Goal: Find contact information: Find contact information

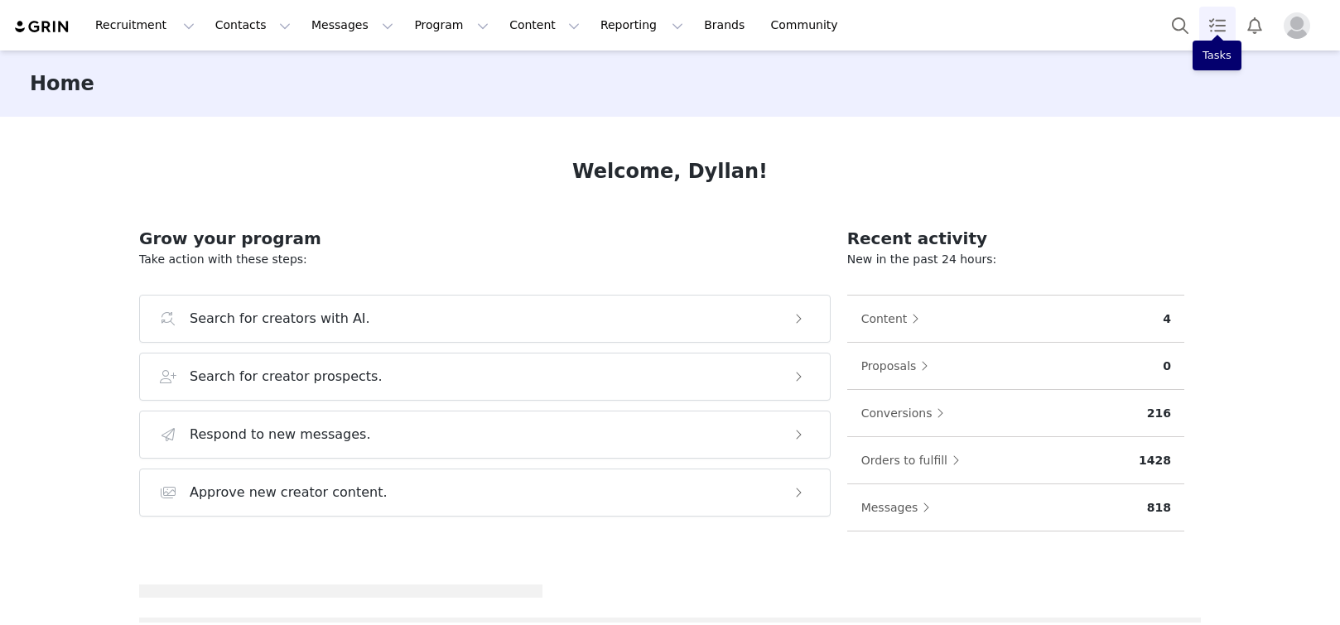
click at [1204, 36] on link "Tasks" at bounding box center [1217, 25] width 36 height 37
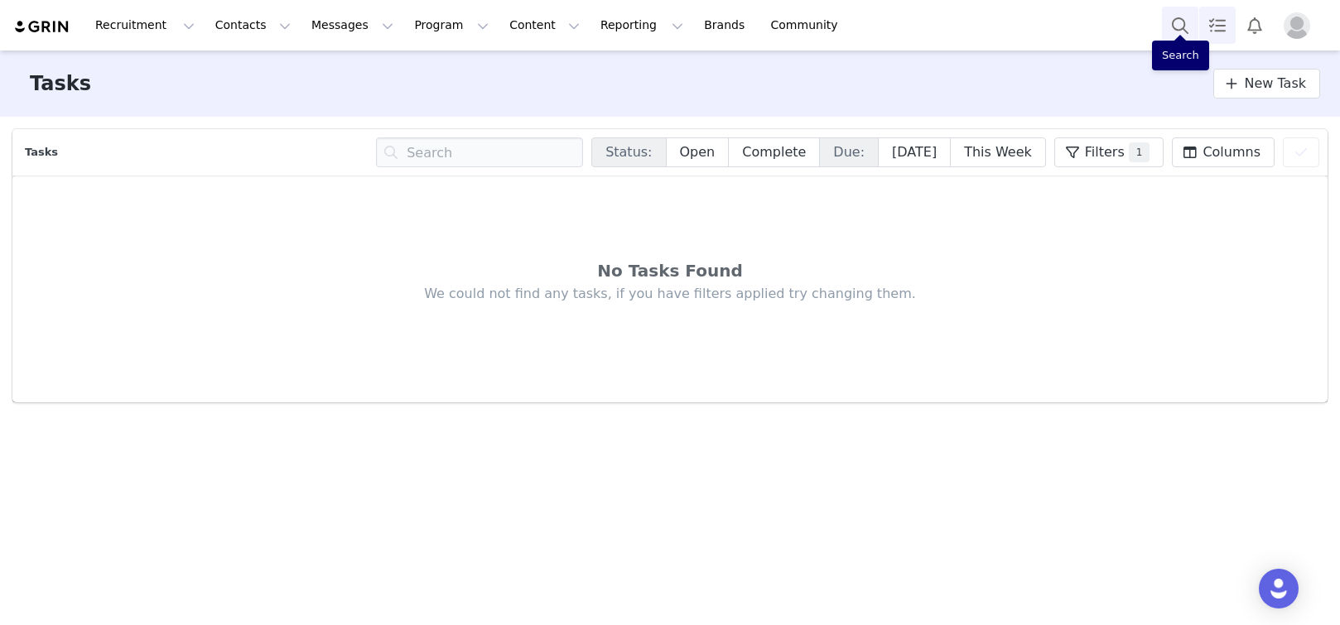
click at [1181, 25] on button "Search" at bounding box center [1180, 25] width 36 height 37
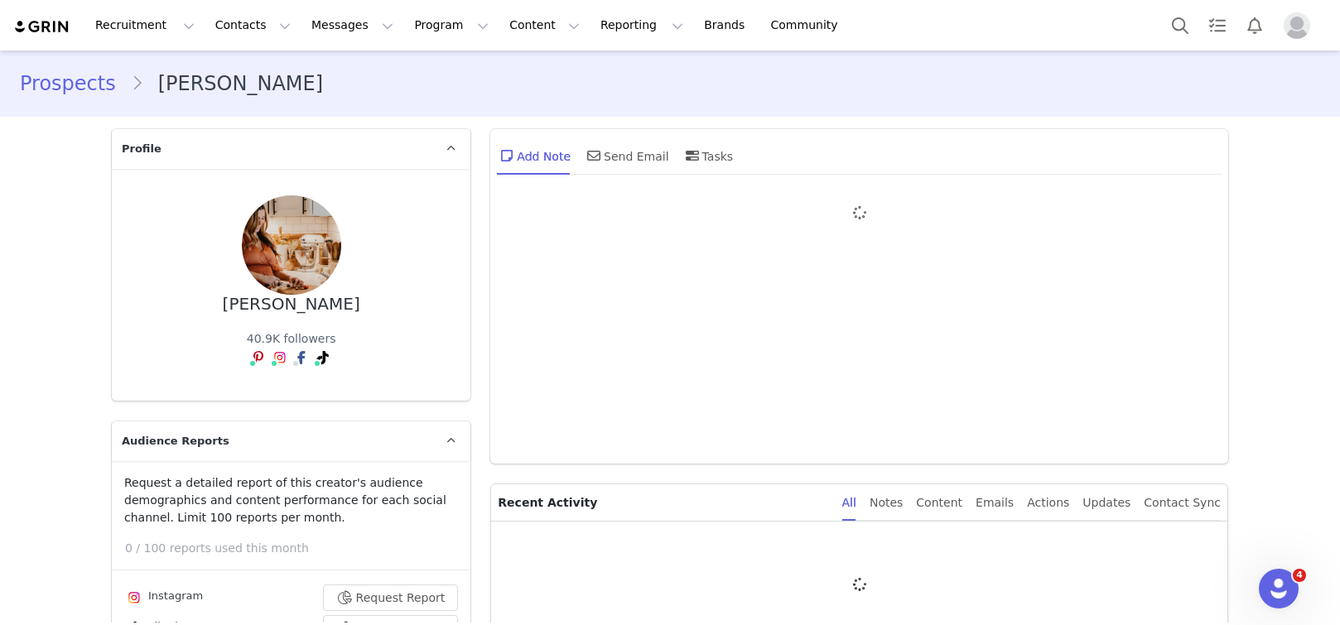
type input "+1 ([GEOGRAPHIC_DATA])"
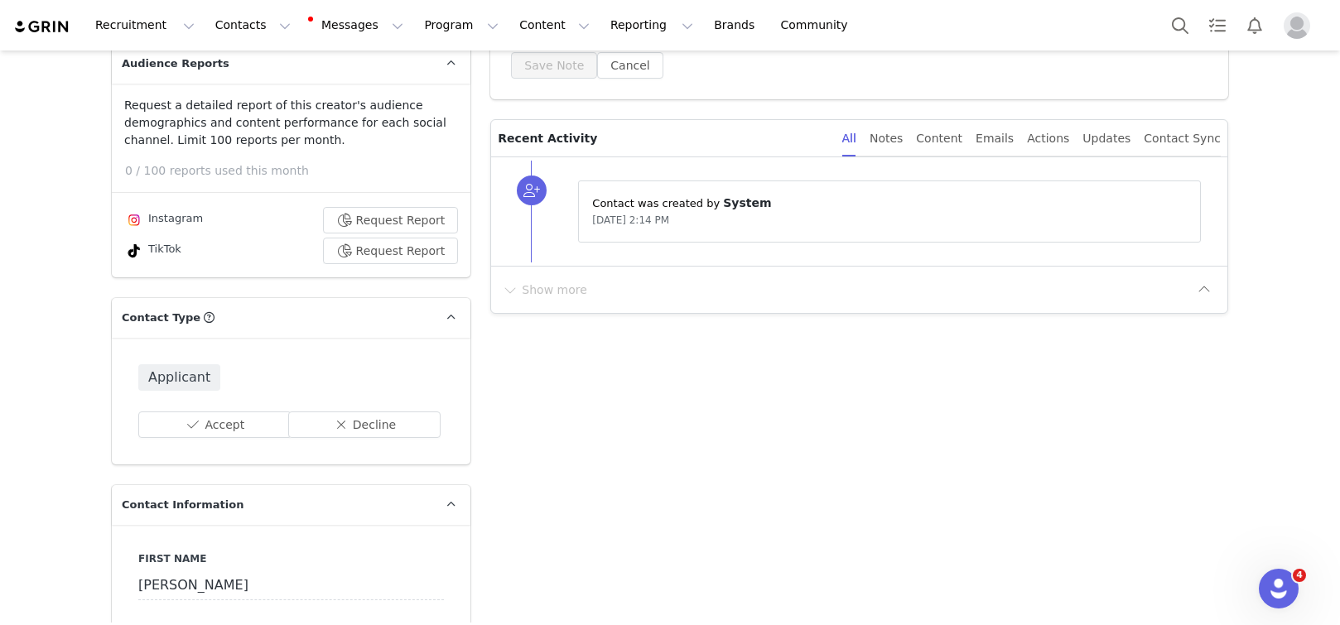
scroll to position [248, 0]
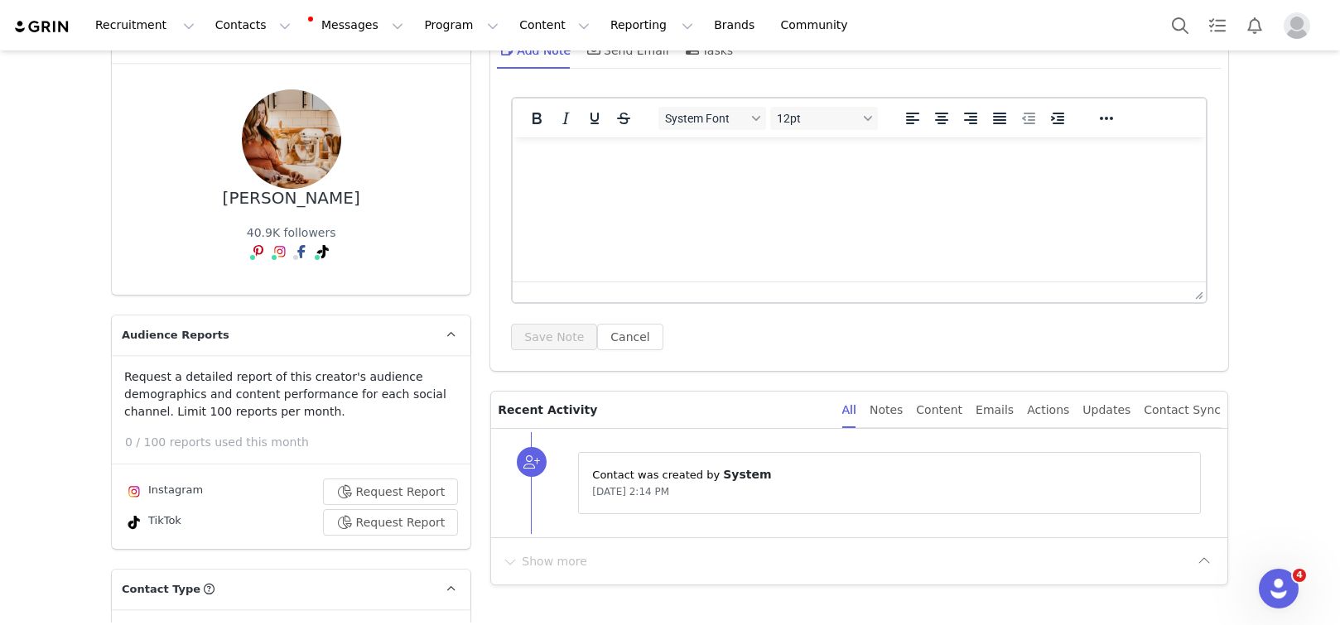
scroll to position [0, 0]
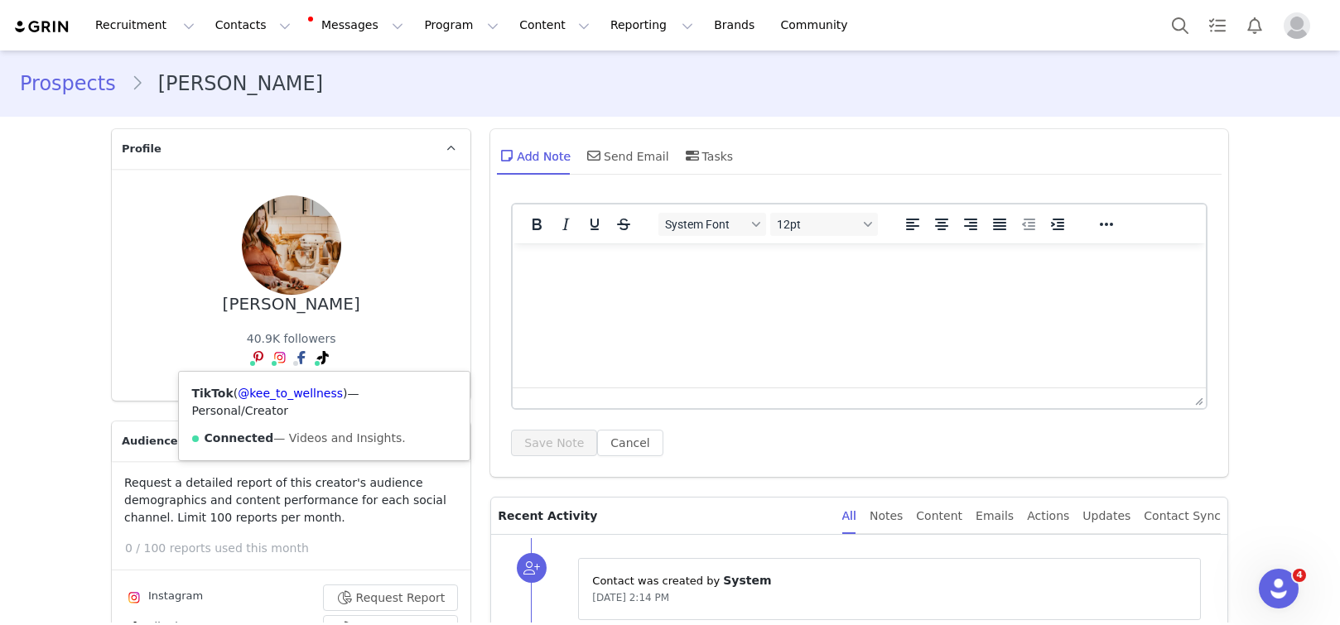
click at [311, 385] on div "TikTok ( @kee_to_wellness ) — Personal/Creator Connected — Videos and Insights." at bounding box center [325, 416] width 292 height 89
click at [321, 407] on div "TikTok ( @kee_to_wellness ) — Personal/Creator Connected — Videos and Insights." at bounding box center [325, 416] width 292 height 89
click at [316, 388] on link "@kee_to_wellness" at bounding box center [290, 393] width 105 height 13
click at [268, 396] on link "@kee_to_wellness" at bounding box center [282, 393] width 105 height 13
click at [1025, 33] on button "Search" at bounding box center [1180, 25] width 36 height 37
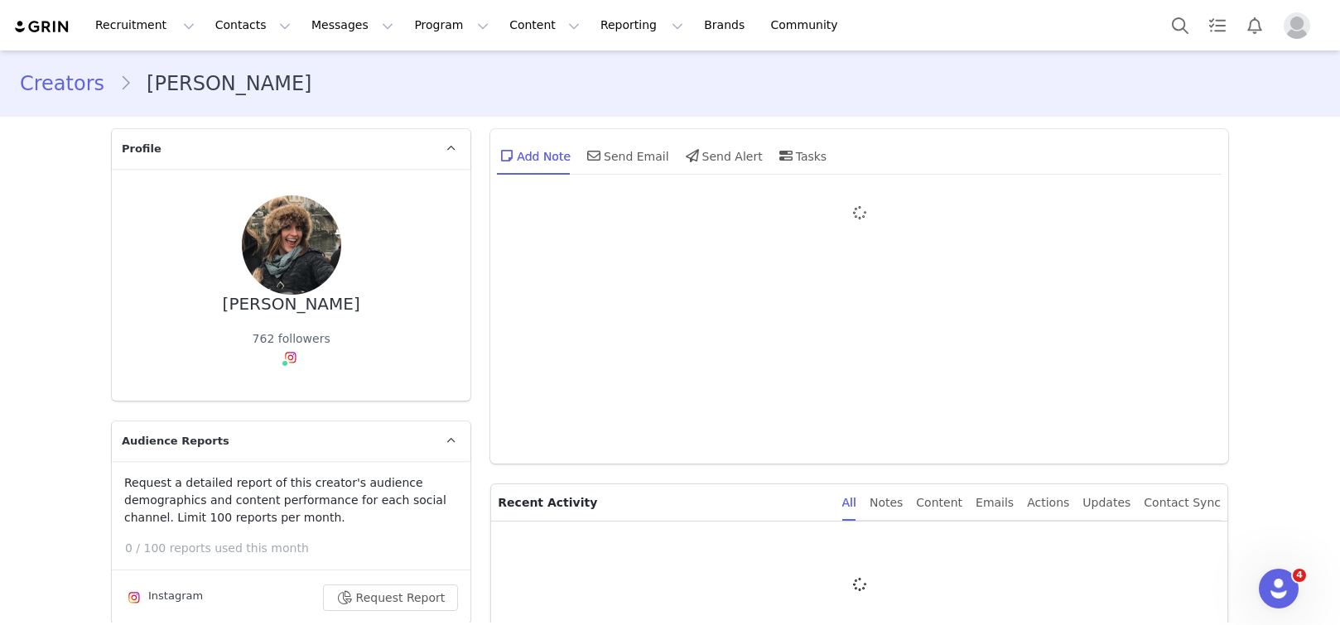
type input "+1 ([GEOGRAPHIC_DATA])"
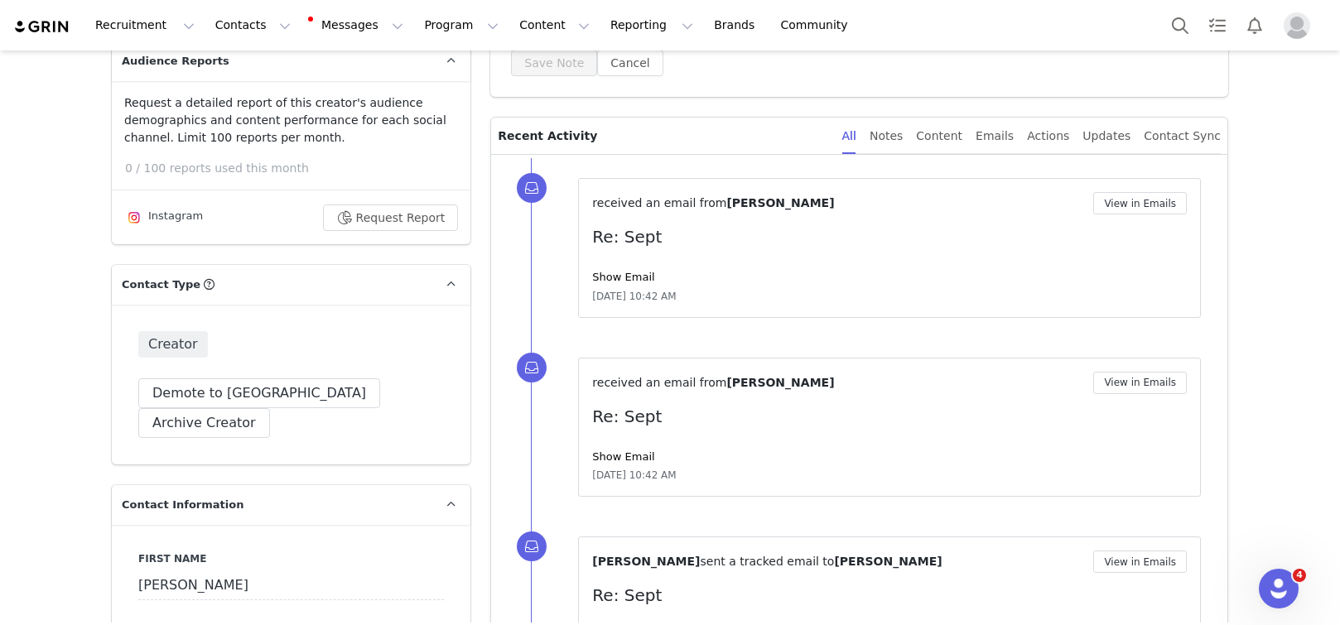
scroll to position [784, 0]
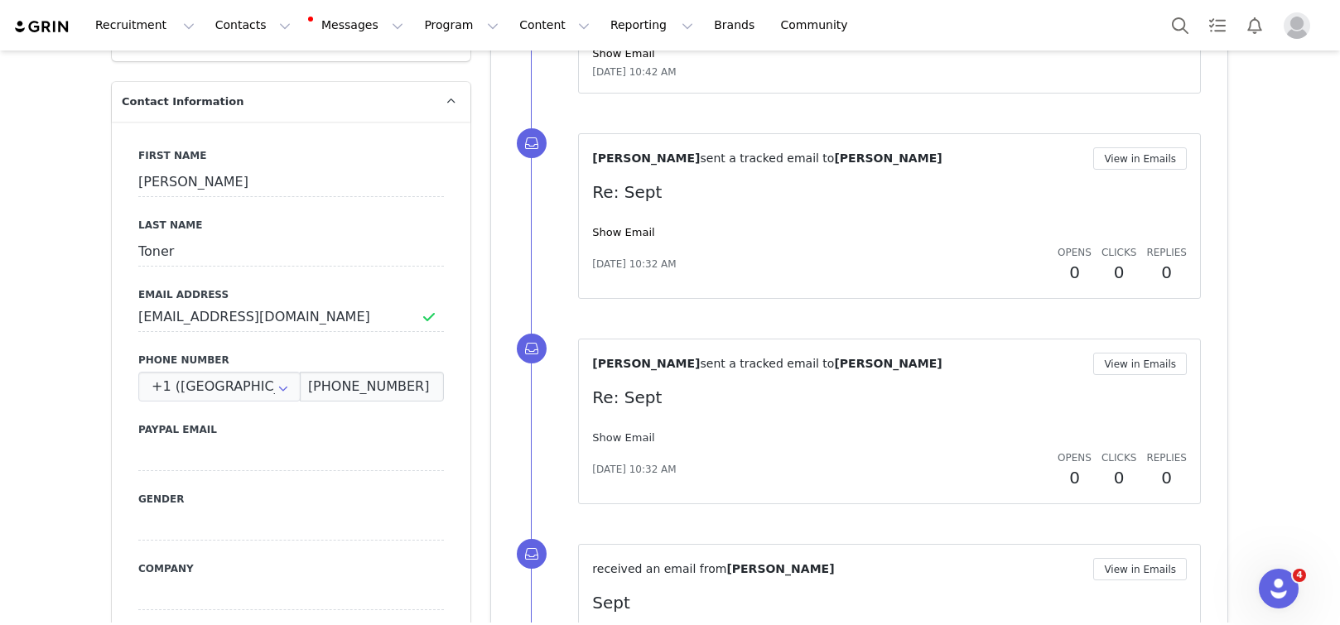
click at [611, 434] on link "Show Email" at bounding box center [623, 438] width 62 height 12
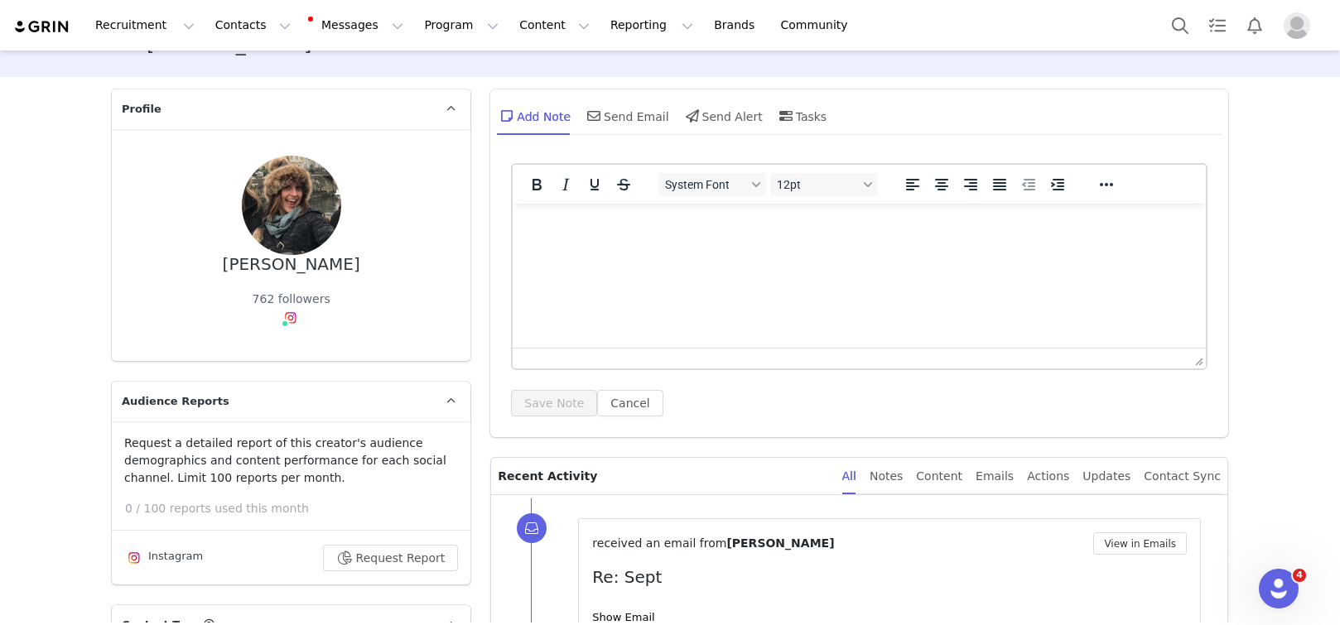
scroll to position [0, 0]
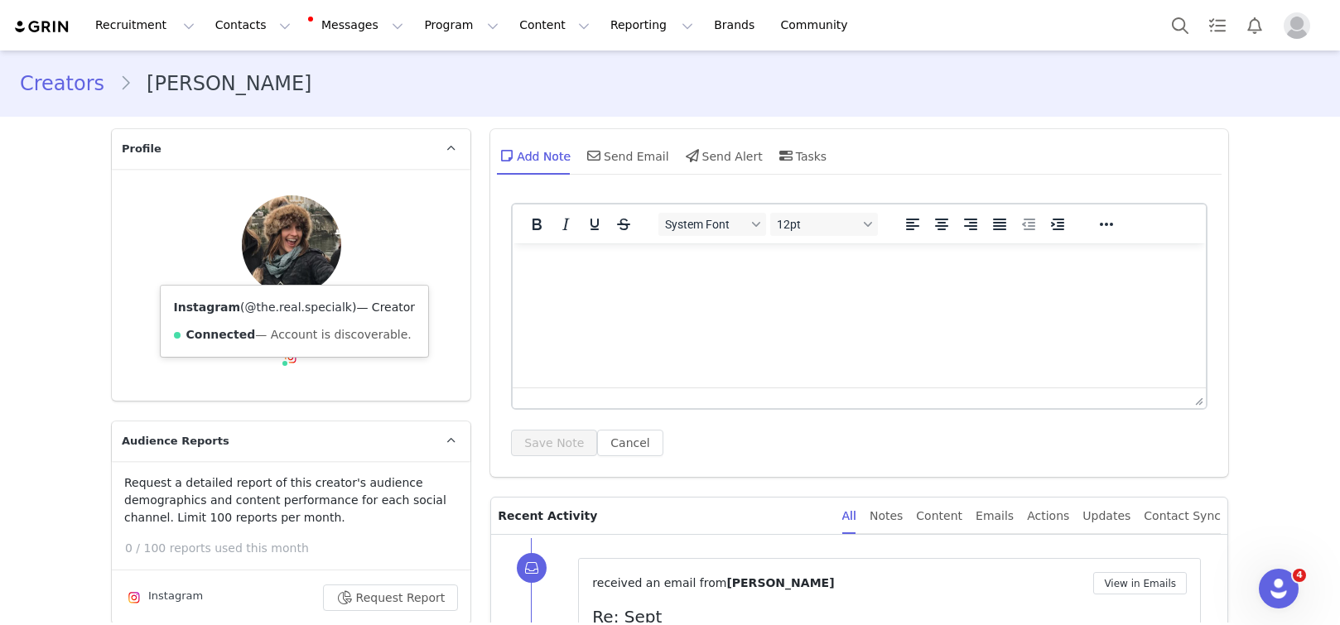
click at [278, 302] on link "@the.real.specialk" at bounding box center [298, 307] width 107 height 13
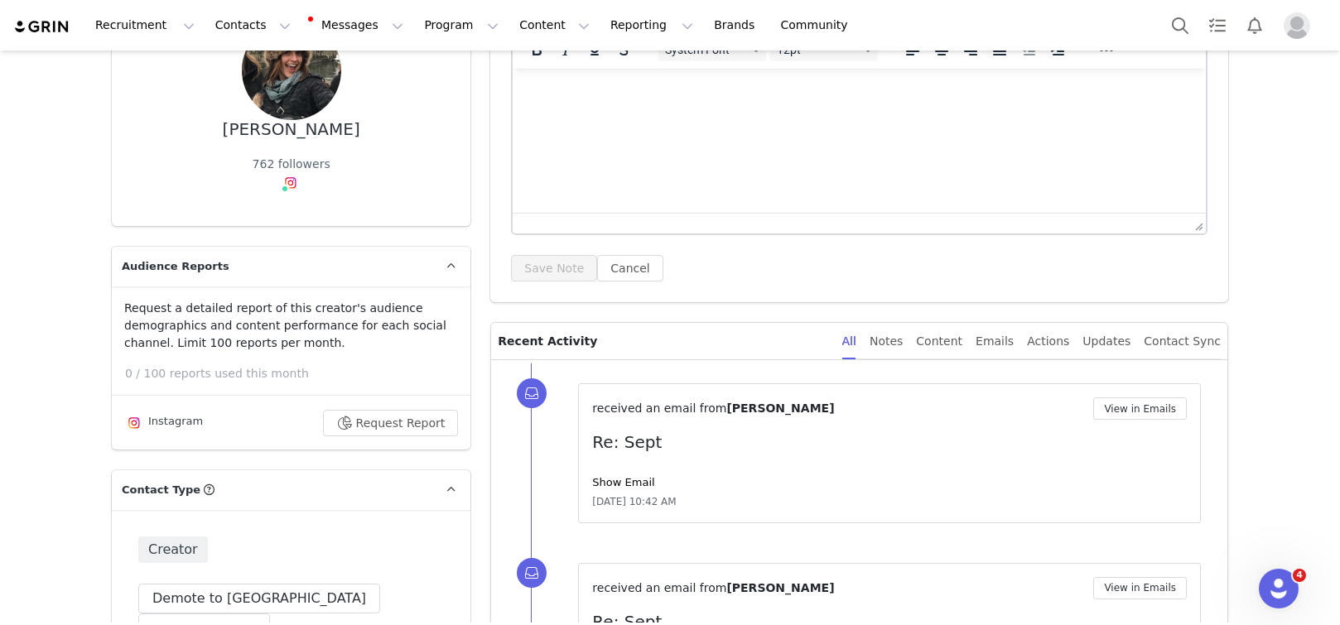
scroll to position [253, 0]
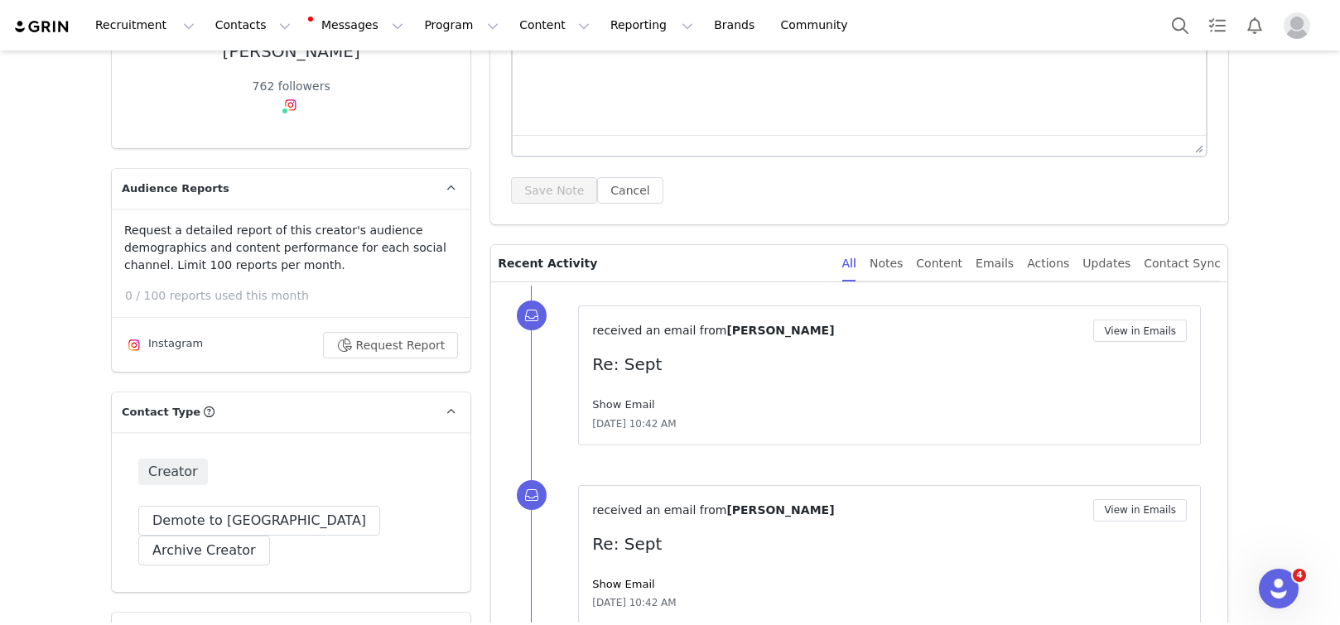
click at [625, 401] on link "Show Email" at bounding box center [623, 404] width 62 height 12
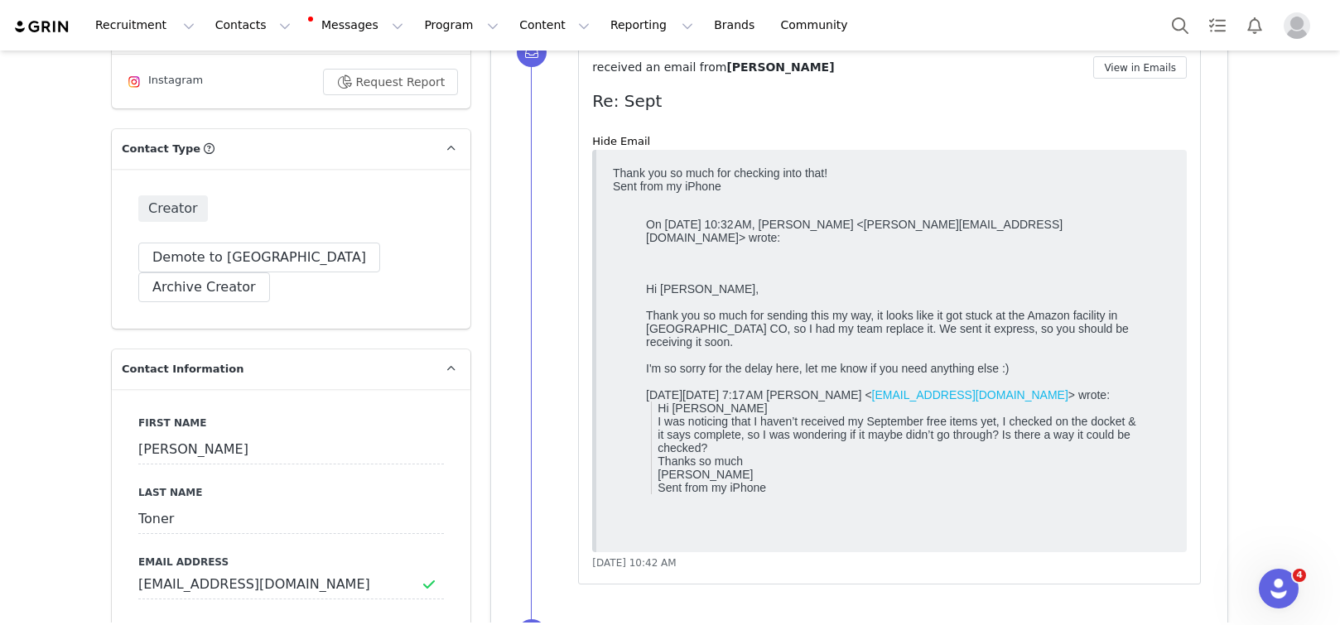
scroll to position [520, 0]
